Goal: Ask a question

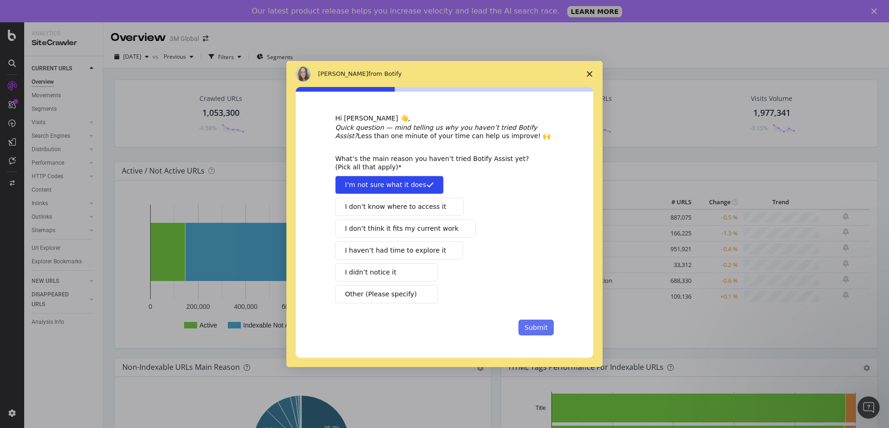
click at [541, 323] on button "Submit" at bounding box center [535, 327] width 35 height 16
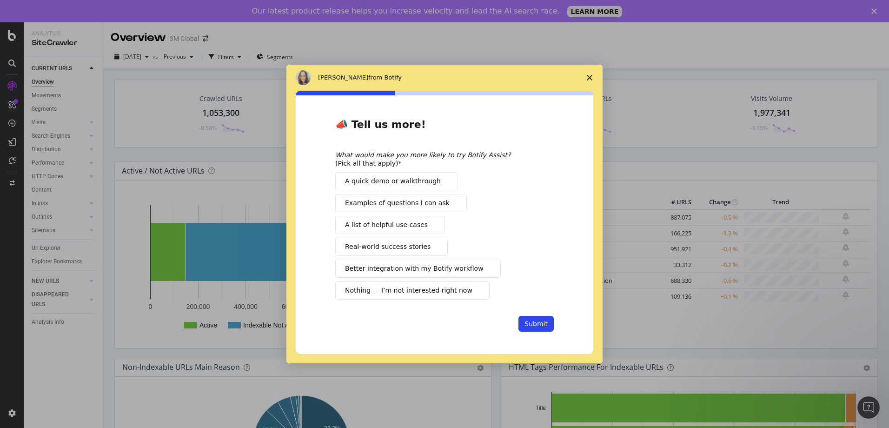
click at [421, 183] on span "A quick demo or walkthrough" at bounding box center [393, 181] width 96 height 10
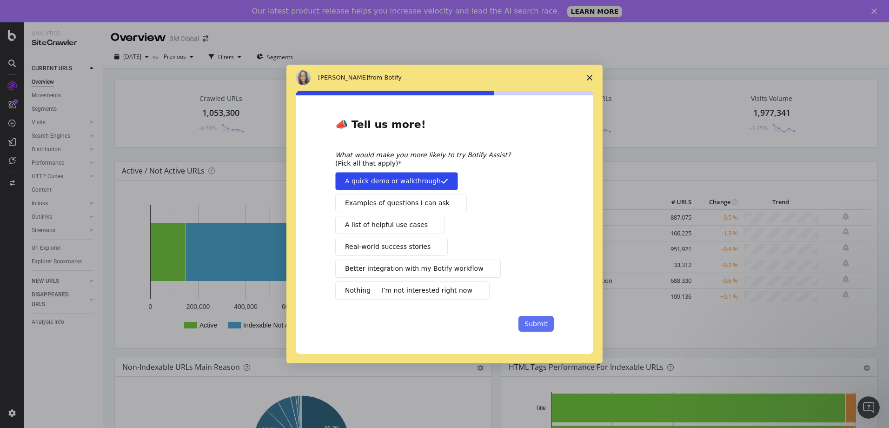
click at [541, 324] on button "Submit" at bounding box center [535, 324] width 35 height 16
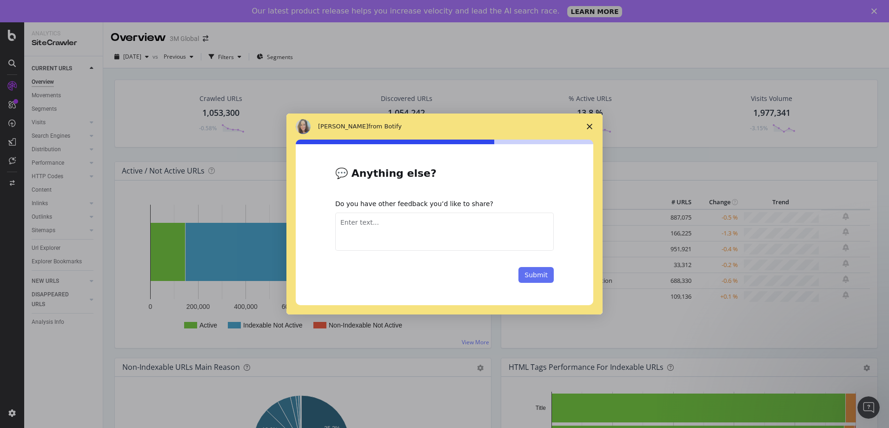
click at [529, 271] on button "Submit" at bounding box center [535, 275] width 35 height 16
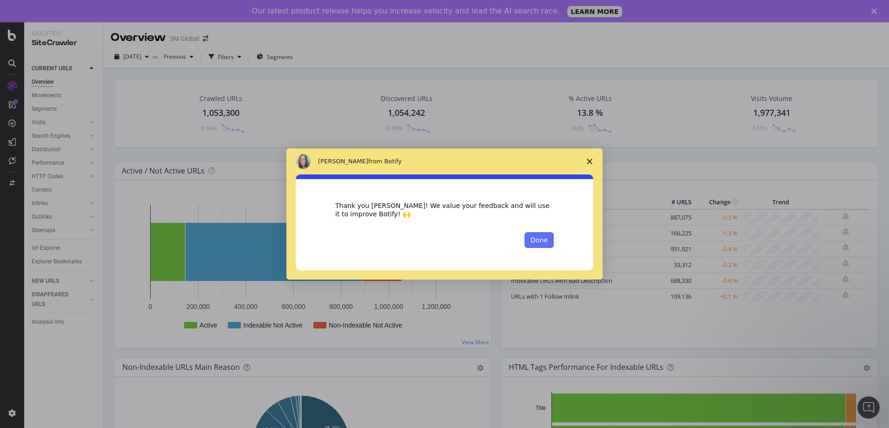
click at [544, 243] on button "Done" at bounding box center [538, 240] width 29 height 16
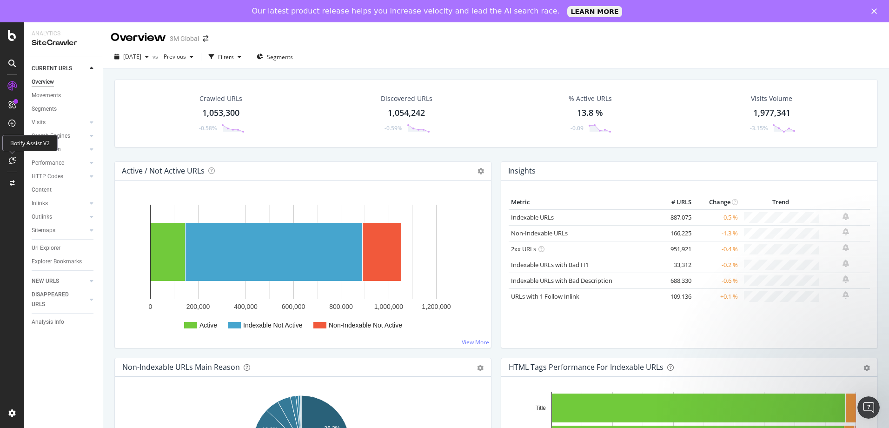
click at [15, 163] on icon at bounding box center [12, 160] width 7 height 7
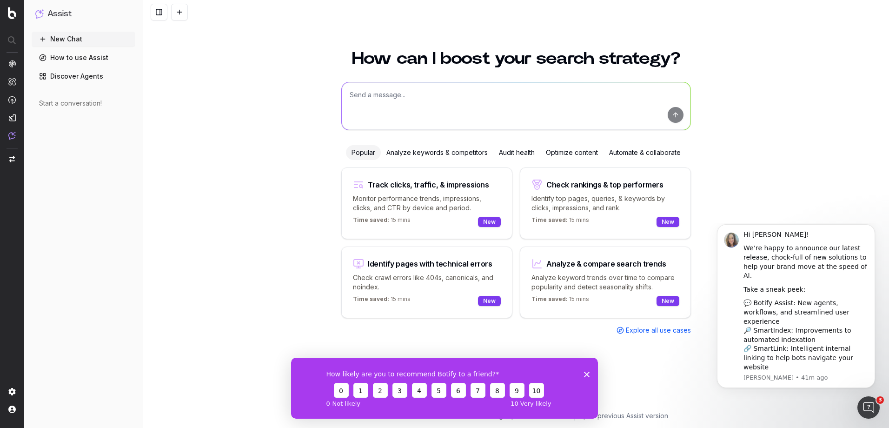
click at [453, 275] on p "Check crawl errors like 404s, canonicals, and noindex." at bounding box center [427, 282] width 148 height 19
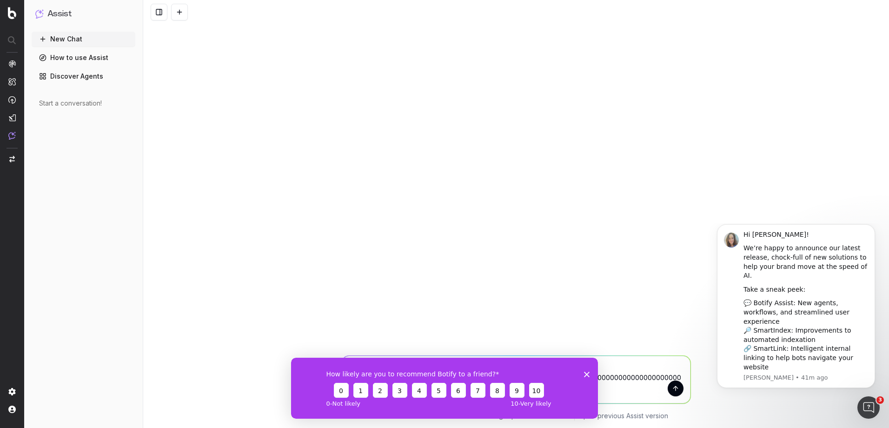
click at [588, 373] on icon "Close survey" at bounding box center [587, 374] width 6 height 6
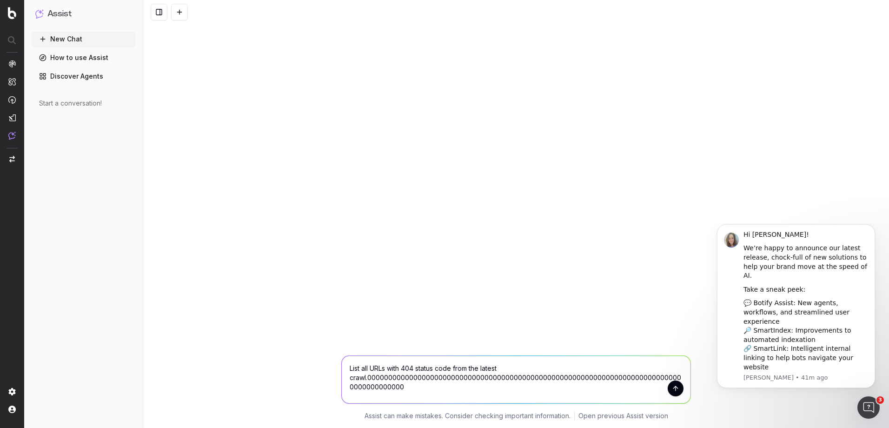
drag, startPoint x: 436, startPoint y: 394, endPoint x: 514, endPoint y: 365, distance: 82.7
click at [514, 365] on textarea "List all URLs with 404 status code from the latest crawl.0000000000000000000000…" at bounding box center [516, 379] width 349 height 47
drag, startPoint x: 509, startPoint y: 383, endPoint x: 329, endPoint y: 347, distance: 183.9
click at [329, 347] on div "List all URLs with 404 status code from the latest List all URLs with 404 statu…" at bounding box center [516, 386] width 746 height 84
type textarea "List all URLs with 404 status code from the latest for en_US Communications Inf…"
